Goal: Task Accomplishment & Management: Use online tool/utility

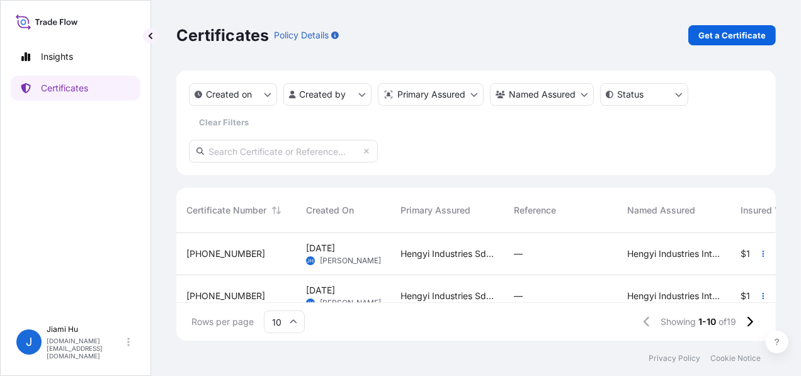
scroll to position [63, 0]
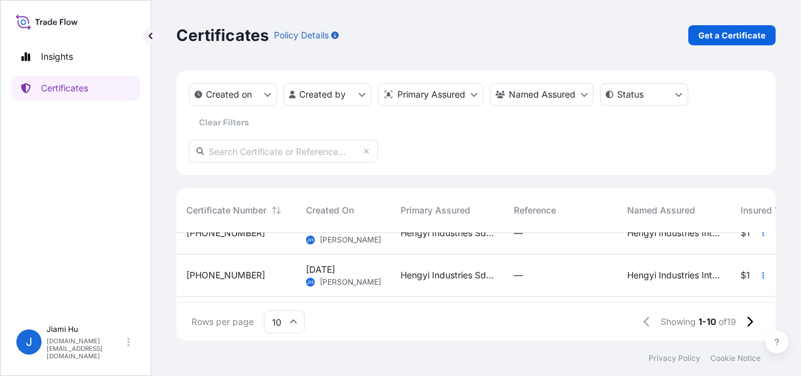
click at [243, 243] on div "[PHONE_NUMBER]" at bounding box center [236, 233] width 120 height 42
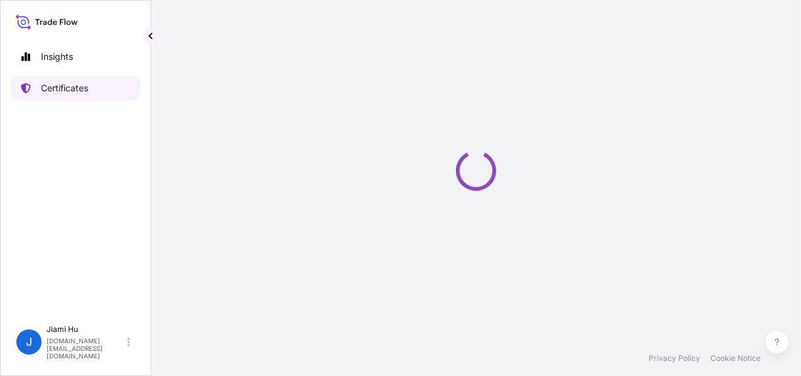
click at [83, 89] on p "Certificates" at bounding box center [64, 88] width 47 height 13
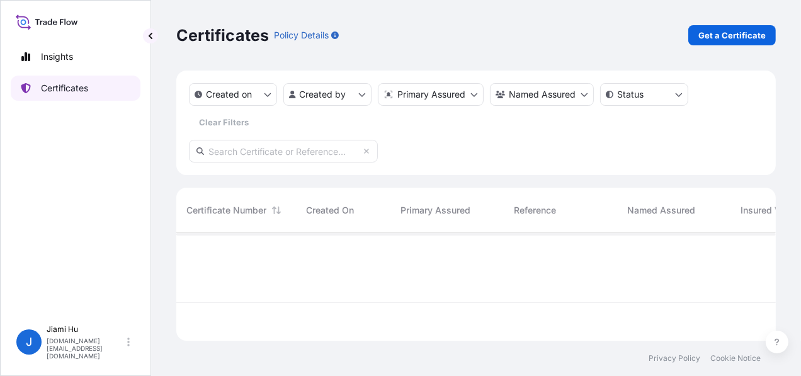
scroll to position [105, 590]
click at [735, 38] on p "Get a Certificate" at bounding box center [732, 35] width 67 height 13
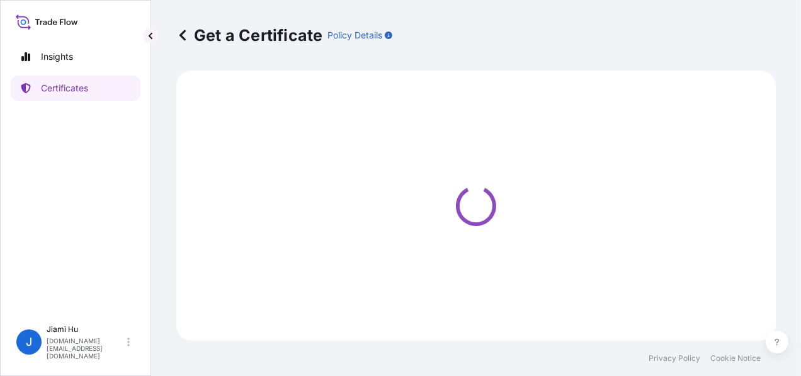
select select "Sea"
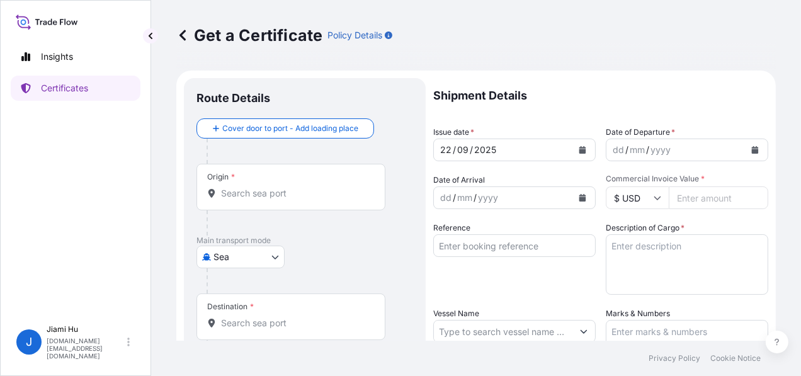
click at [182, 31] on icon at bounding box center [182, 35] width 13 height 13
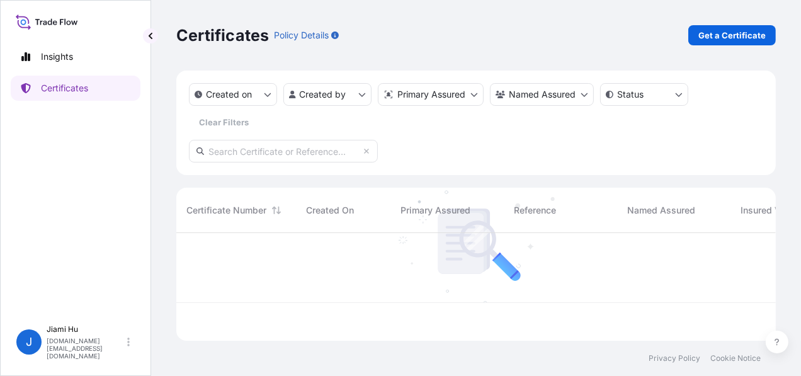
scroll to position [105, 590]
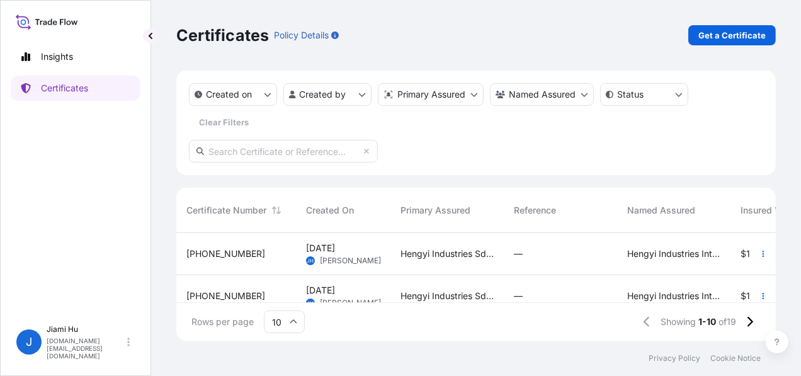
click at [395, 284] on div "Hengyi Industries Sdn Bhd, Hengyi Industries International Pte. Ltd." at bounding box center [447, 296] width 113 height 42
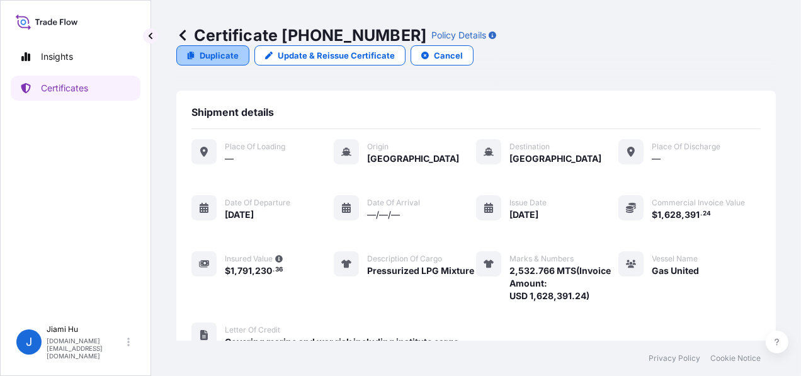
click at [239, 49] on p "Duplicate" at bounding box center [219, 55] width 39 height 13
select select "Sea"
select select "31505"
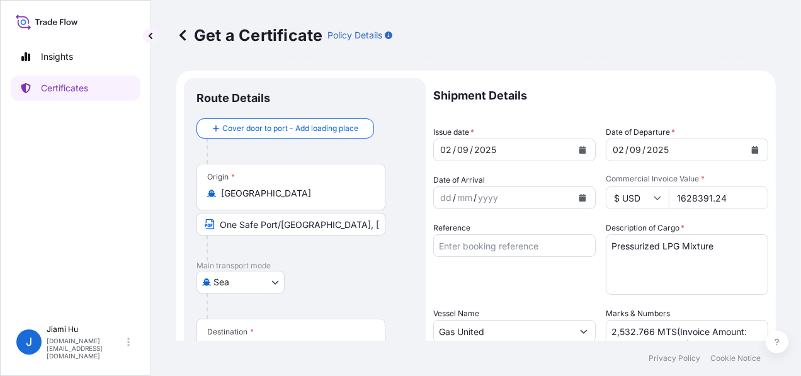
click at [580, 149] on icon "Calendar" at bounding box center [583, 150] width 7 height 8
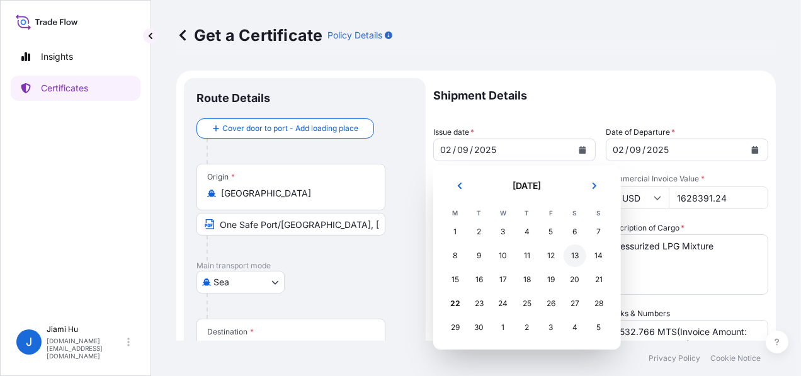
click at [570, 255] on div "13" at bounding box center [575, 255] width 23 height 23
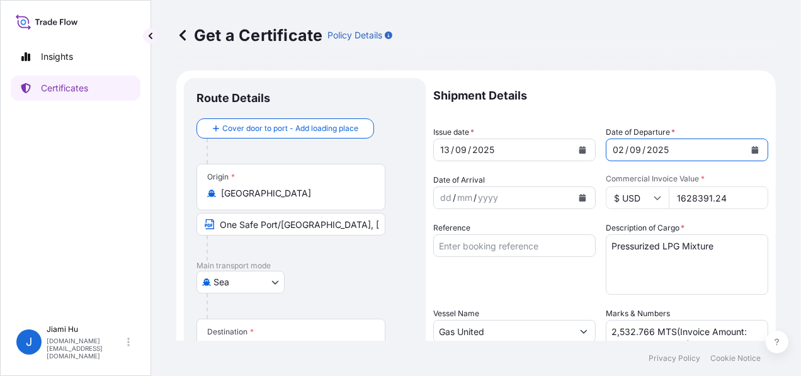
click at [751, 146] on button "Calendar" at bounding box center [755, 150] width 20 height 20
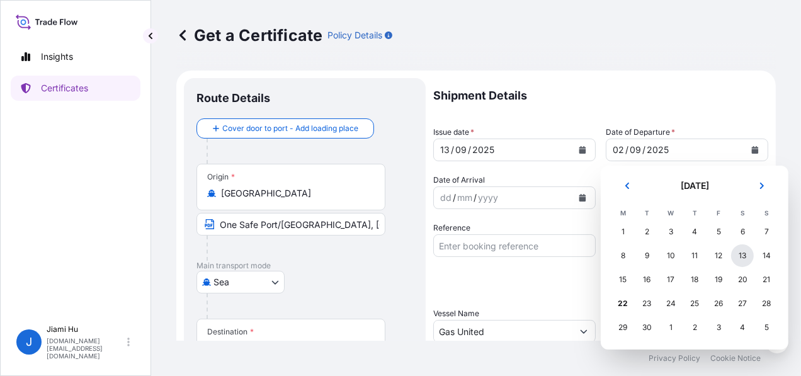
click at [740, 261] on div "13" at bounding box center [742, 255] width 23 height 23
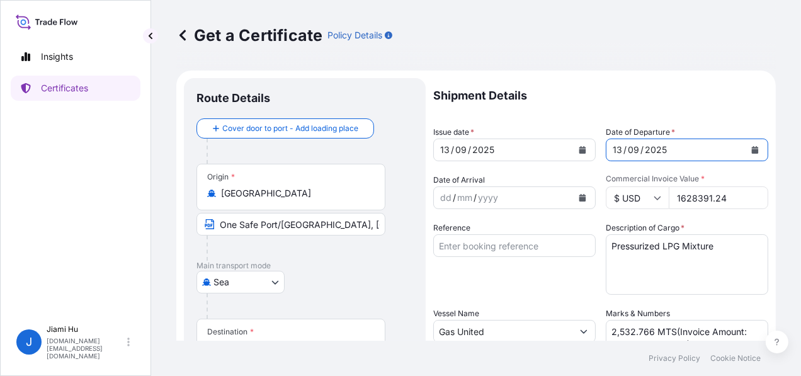
click at [484, 199] on div "yyyy" at bounding box center [488, 197] width 23 height 15
click at [724, 194] on input "1628391.24" at bounding box center [719, 197] width 100 height 23
drag, startPoint x: 726, startPoint y: 195, endPoint x: 656, endPoint y: 200, distance: 70.1
click at [656, 200] on div "$ USD 1628391.24" at bounding box center [687, 197] width 163 height 23
paste input "9993.5"
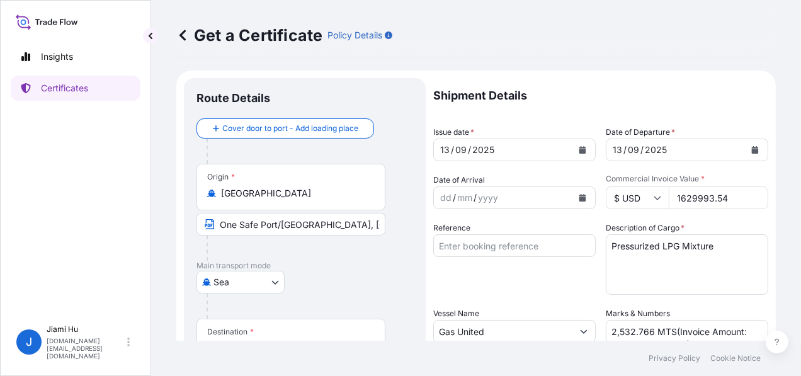
type input "1629993.54"
click at [702, 264] on textarea "Pressurized LPG Mixture" at bounding box center [687, 264] width 163 height 60
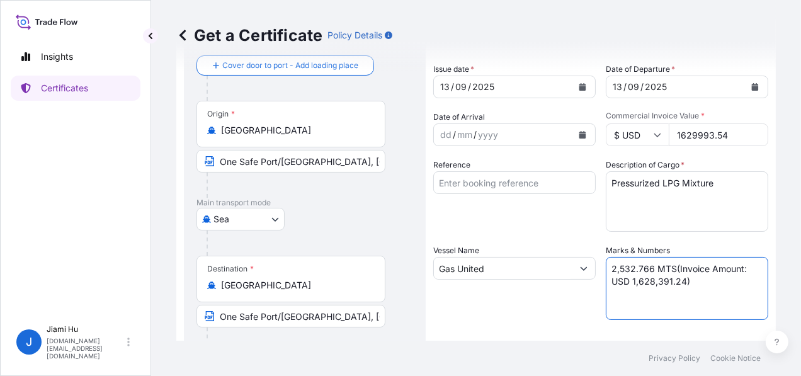
drag, startPoint x: 680, startPoint y: 280, endPoint x: 628, endPoint y: 280, distance: 52.3
click at [628, 280] on textarea "2,532.766 MTS(Invoice Amount: USD 1,628,391.24)" at bounding box center [687, 288] width 163 height 63
paste textarea "1,629,993.54"
drag, startPoint x: 651, startPoint y: 268, endPoint x: 584, endPoint y: 267, distance: 67.4
click at [584, 267] on div "Shipment Details Issue date * [DATE] Date of Departure * [DATE] Date of Arrival…" at bounding box center [600, 315] width 335 height 600
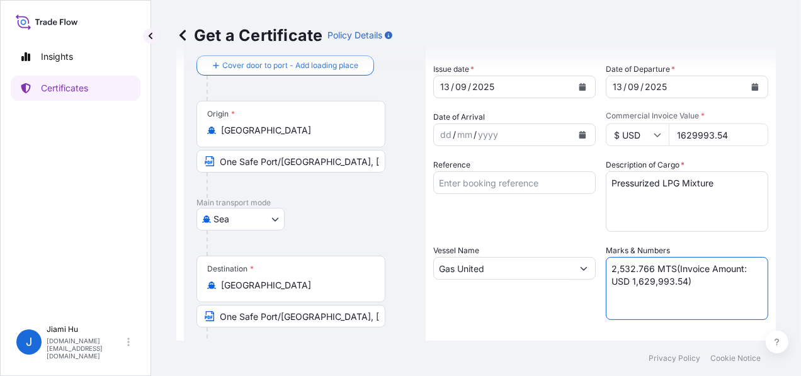
paste textarea "2,535.980"
type textarea "2,535.980 MTS(Invoice Amount: USD 1,629,993.54)"
click at [493, 233] on div "Shipment Details Issue date * [DATE] Date of Departure * [DATE] Date of Arrival…" at bounding box center [600, 315] width 335 height 600
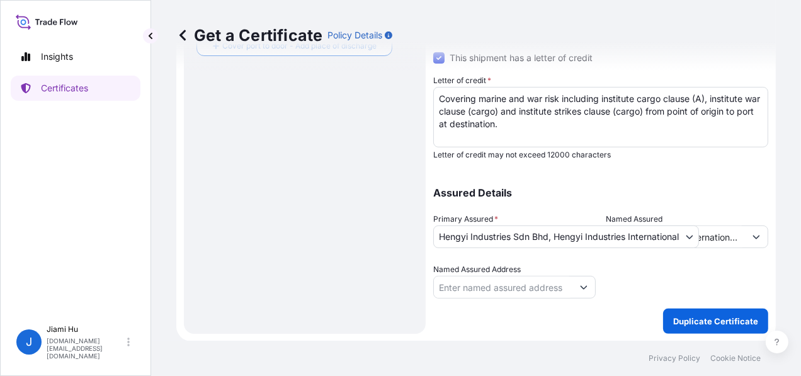
scroll to position [380, 0]
click at [695, 323] on p "Duplicate Certificate" at bounding box center [715, 321] width 85 height 13
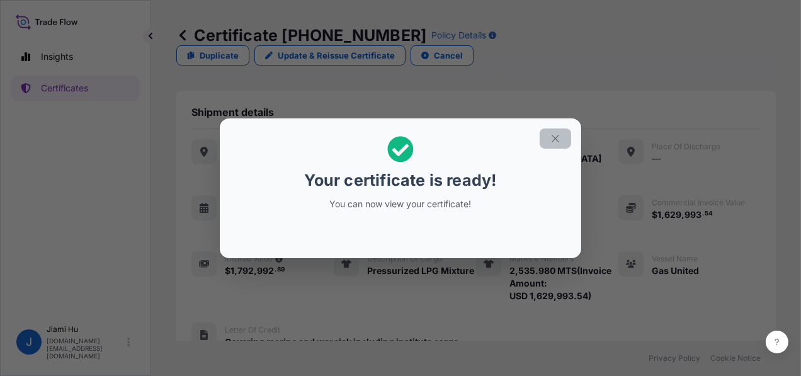
click at [554, 133] on icon "button" at bounding box center [555, 138] width 11 height 11
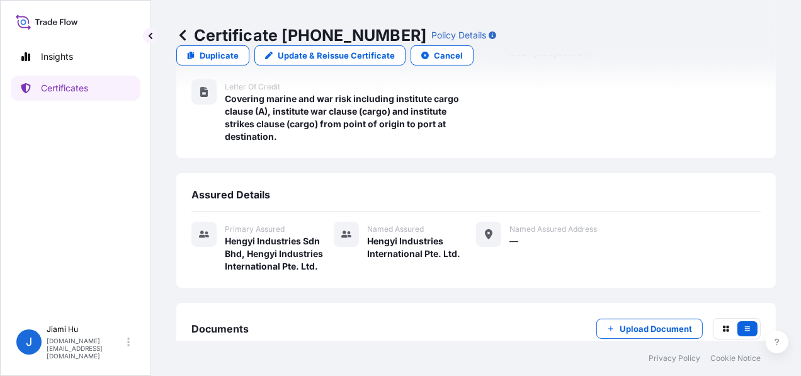
scroll to position [300, 0]
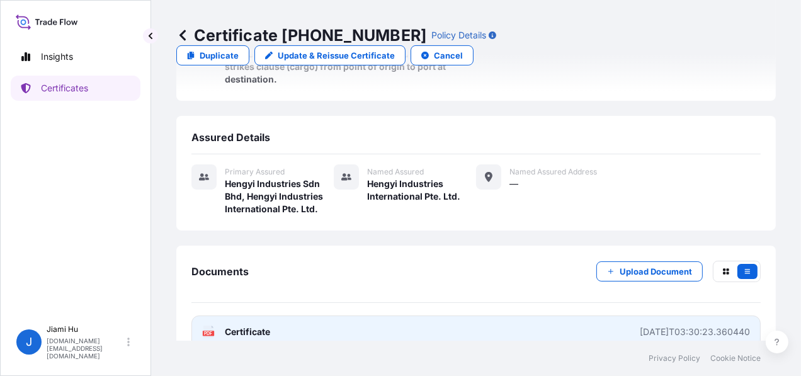
click at [253, 326] on span "Certificate" at bounding box center [247, 332] width 45 height 13
